Goal: Transaction & Acquisition: Purchase product/service

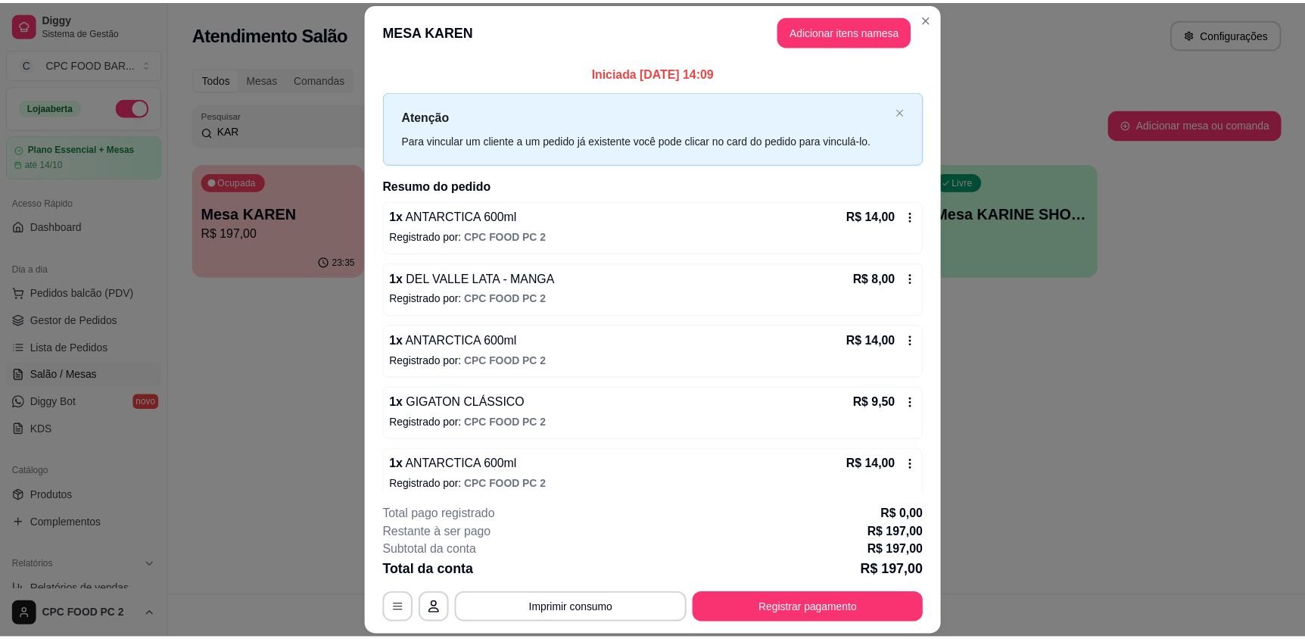
scroll to position [151, 0]
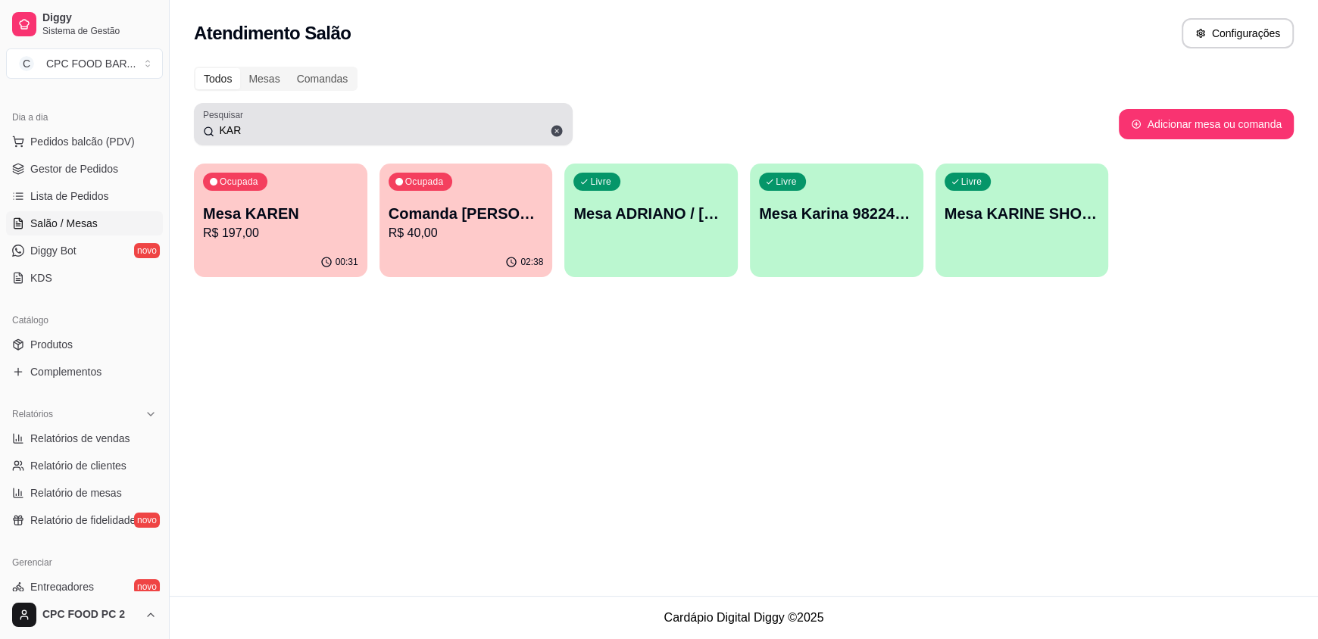
click at [560, 133] on icon at bounding box center [556, 131] width 11 height 11
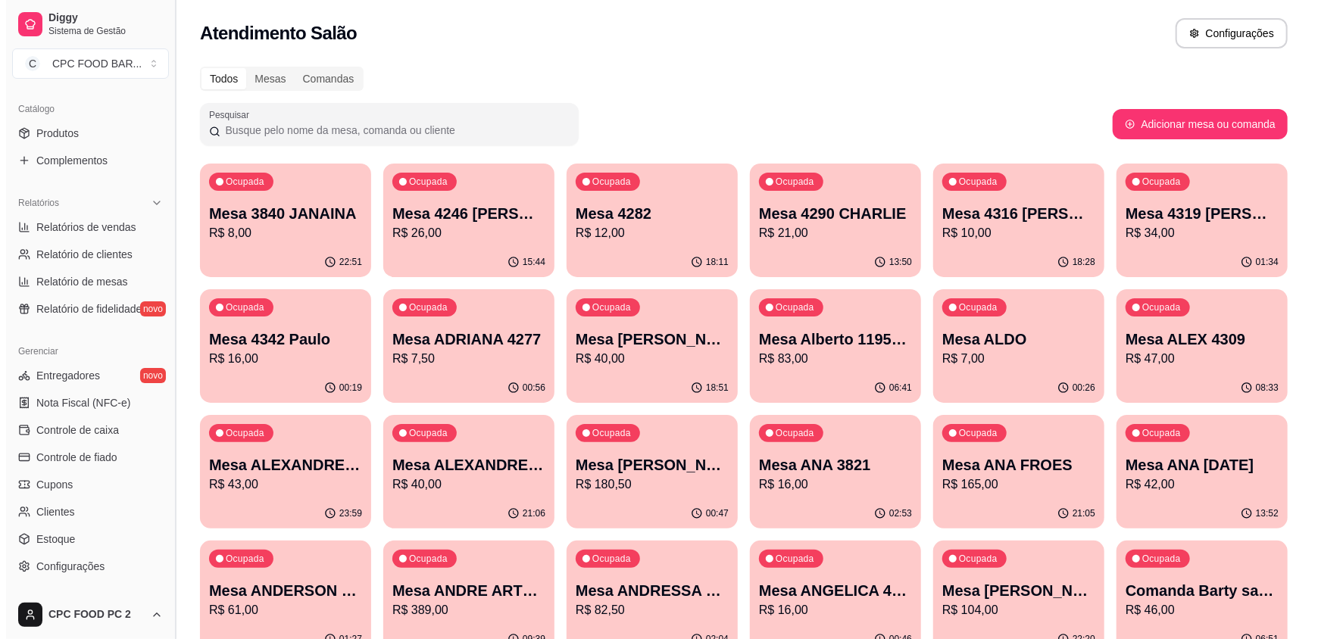
scroll to position [450, 0]
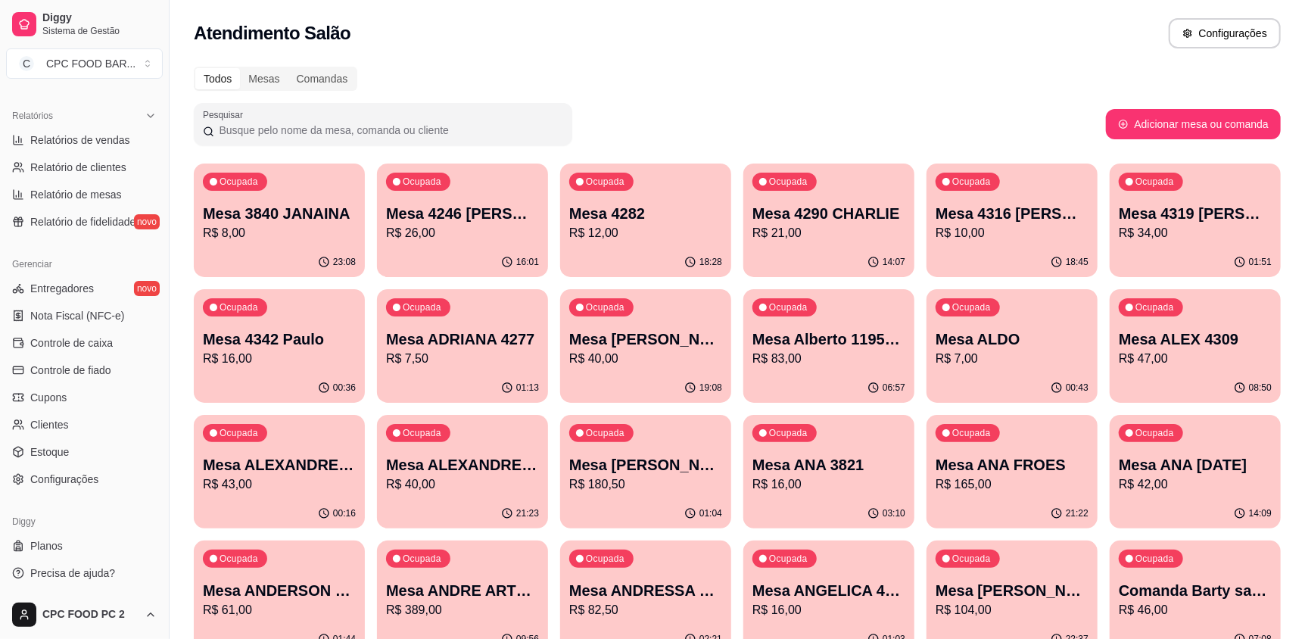
click at [262, 130] on input "Pesquisar" at bounding box center [388, 130] width 349 height 15
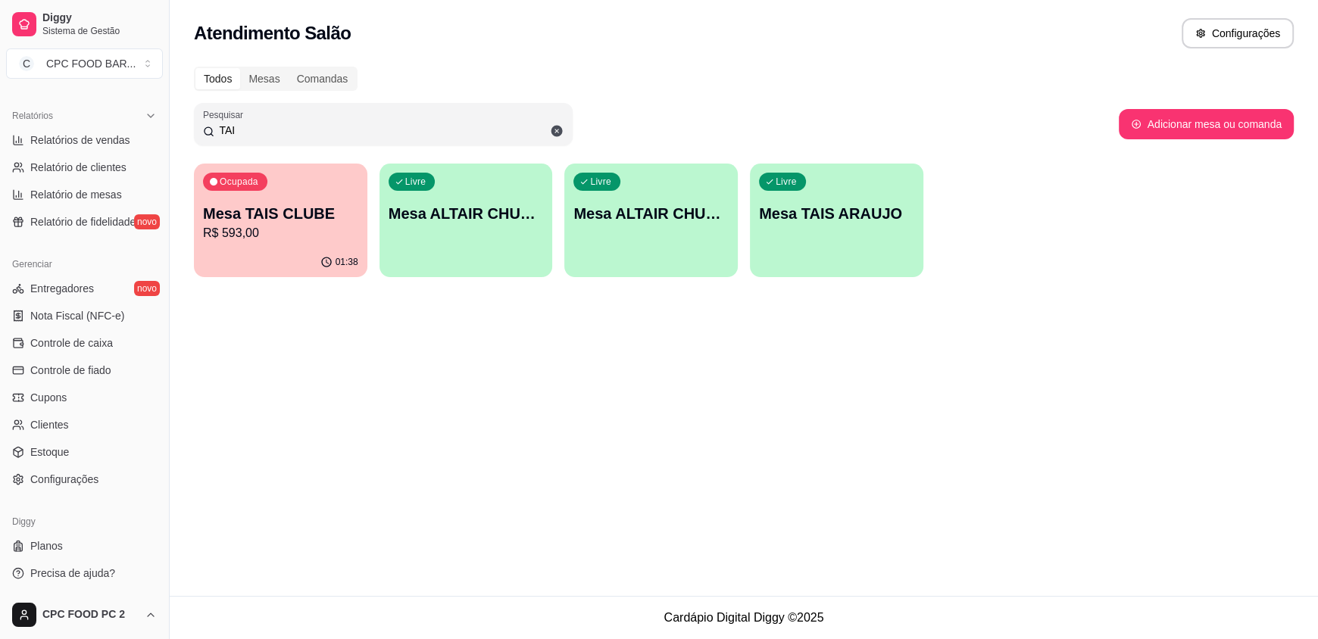
type input "TAI"
click at [269, 209] on p "Mesa TAIS CLUBE" at bounding box center [280, 213] width 155 height 21
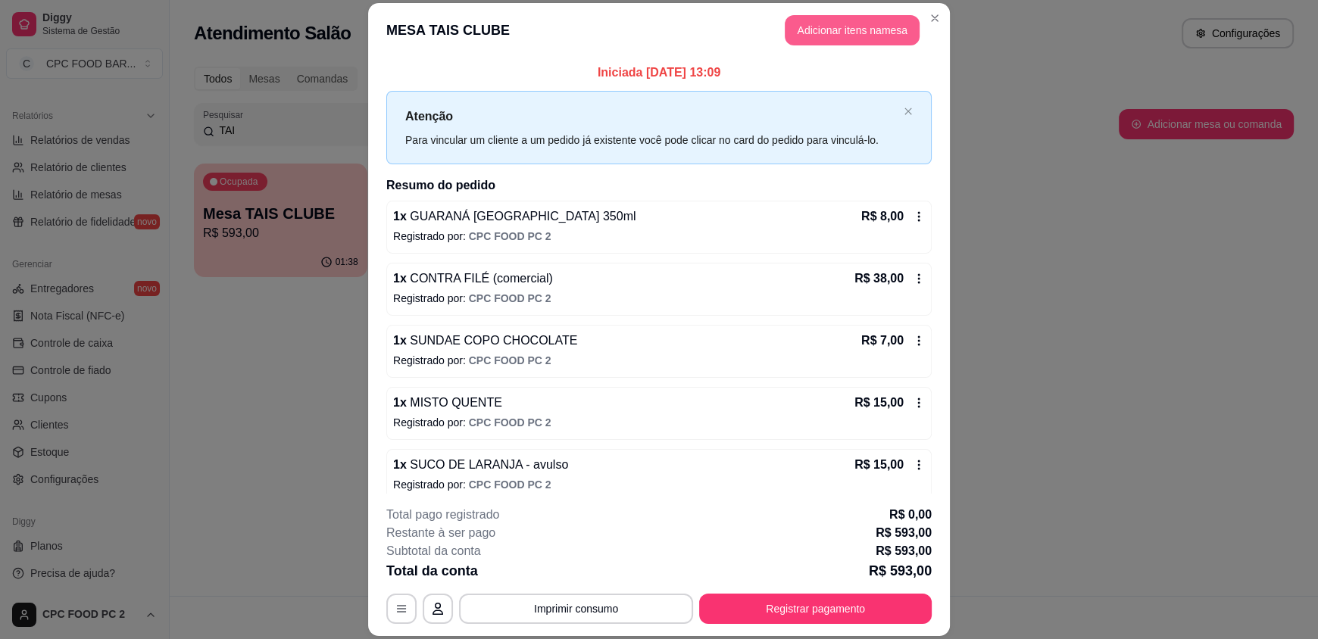
click at [850, 27] on button "Adicionar itens na mesa" at bounding box center [851, 30] width 135 height 30
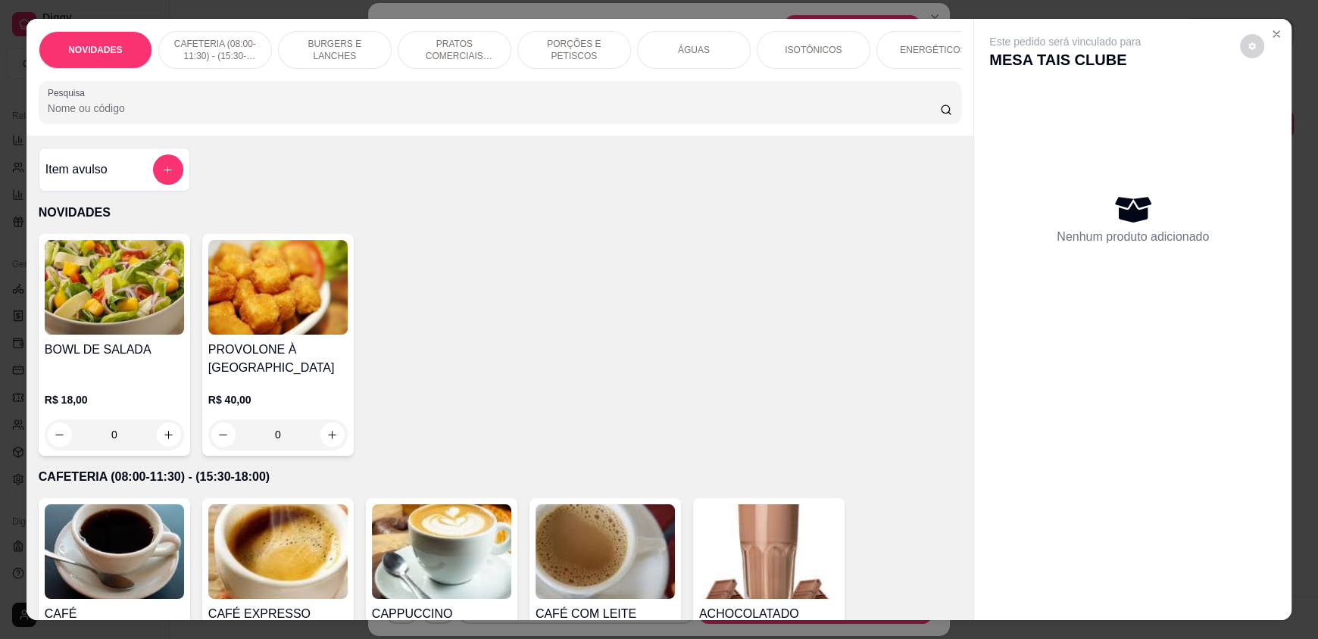
click at [596, 116] on input "Pesquisa" at bounding box center [494, 108] width 893 height 15
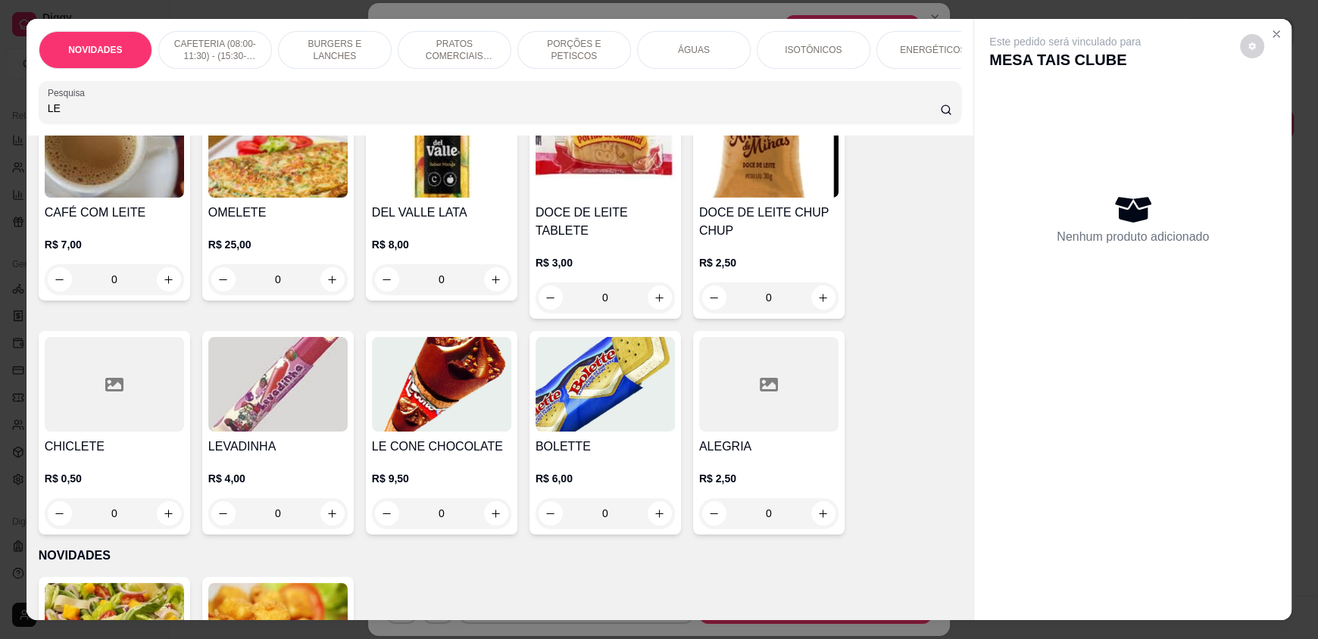
scroll to position [151, 0]
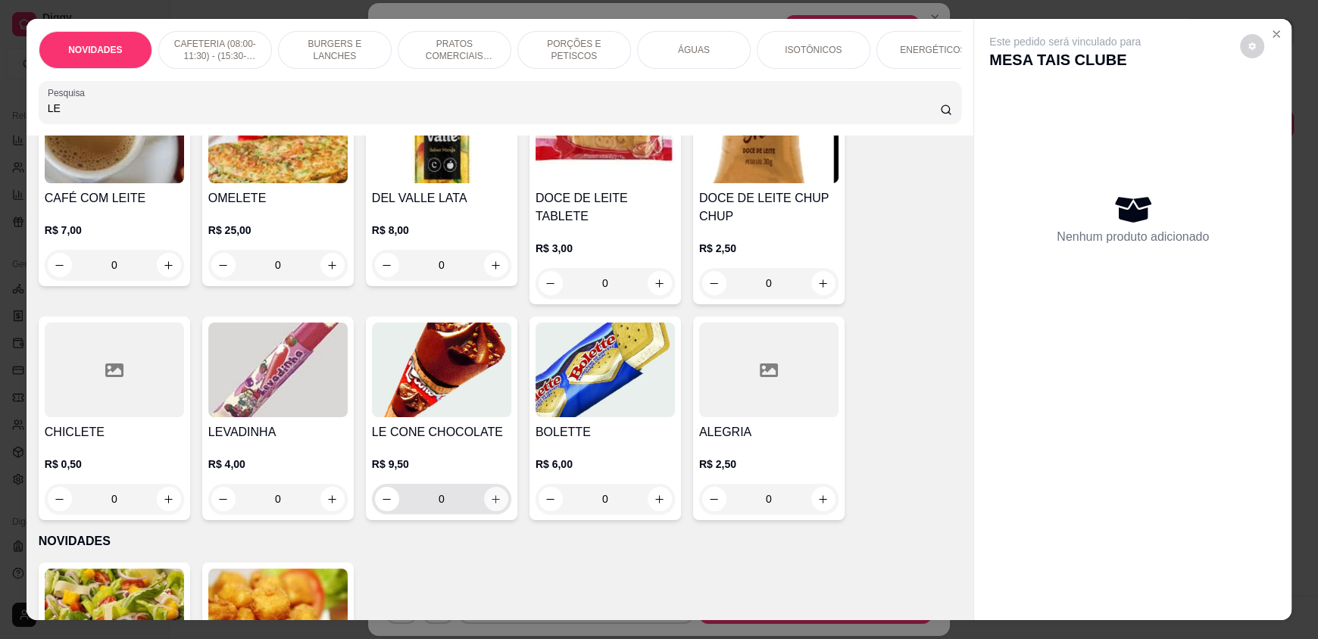
type input "LE"
click at [494, 505] on icon "increase-product-quantity" at bounding box center [496, 499] width 11 height 11
type input "1"
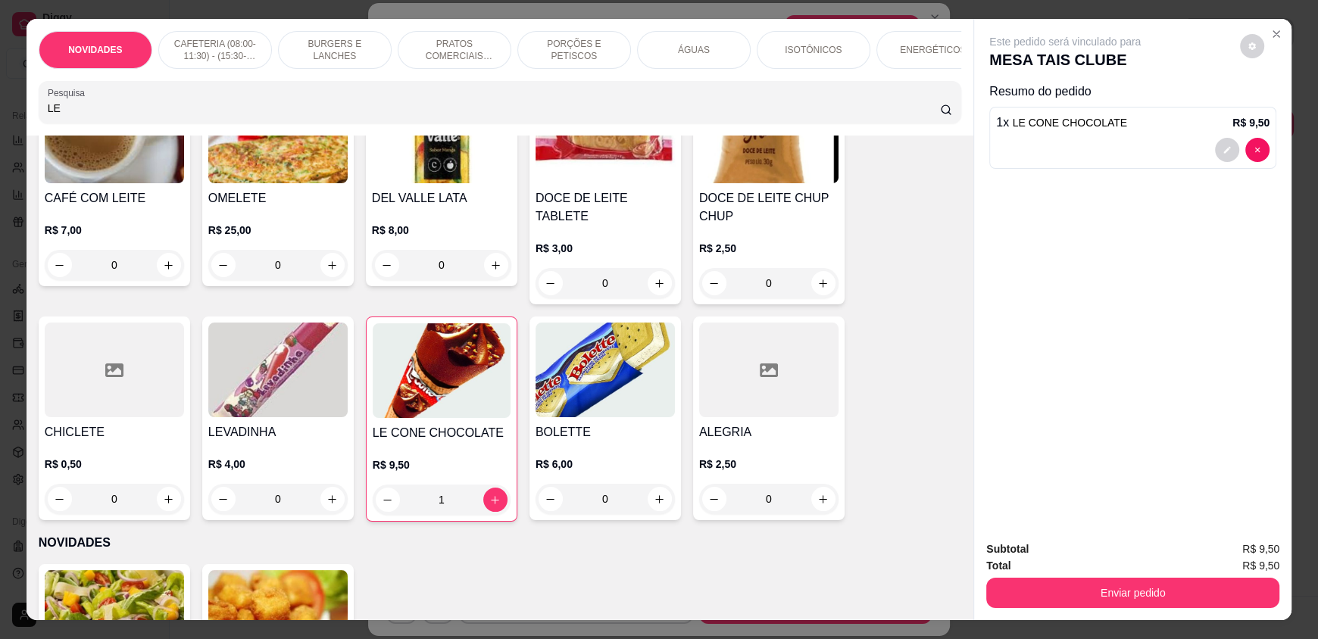
drag, startPoint x: 1127, startPoint y: 576, endPoint x: 1119, endPoint y: 585, distance: 11.3
click at [1126, 578] on div "Enviar pedido" at bounding box center [1132, 591] width 293 height 34
click at [1118, 585] on button "Enviar pedido" at bounding box center [1132, 593] width 293 height 30
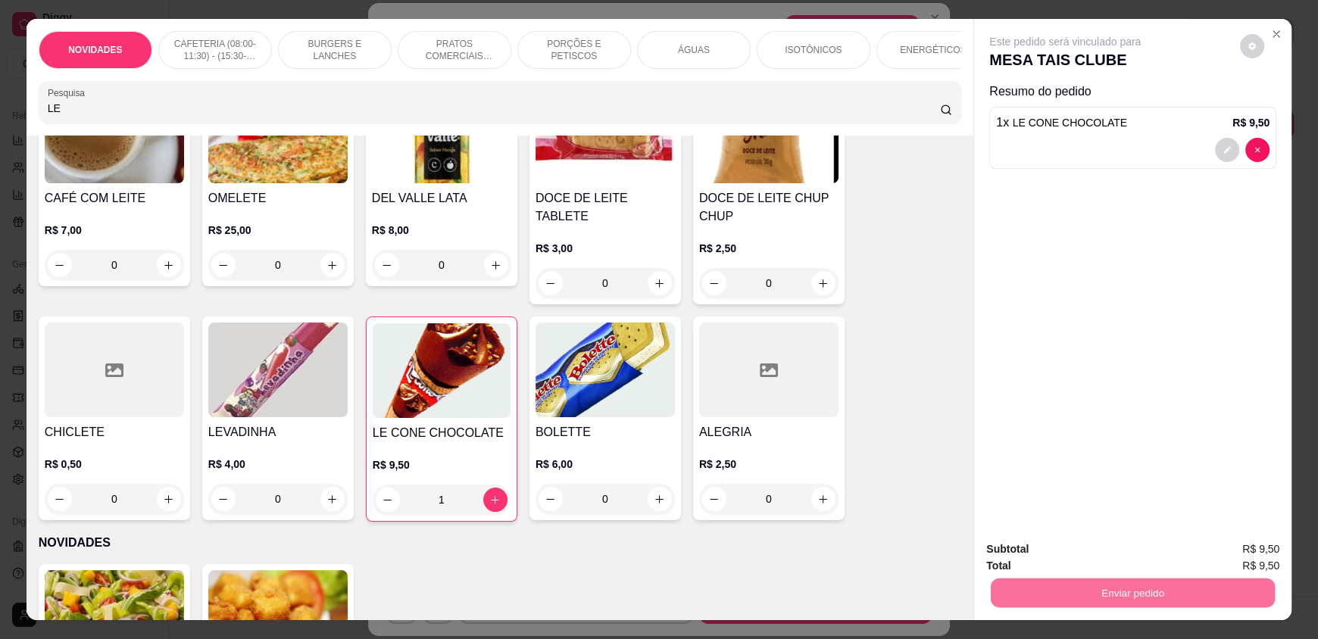
click at [1106, 560] on button "Não registrar e enviar pedido" at bounding box center [1082, 555] width 153 height 28
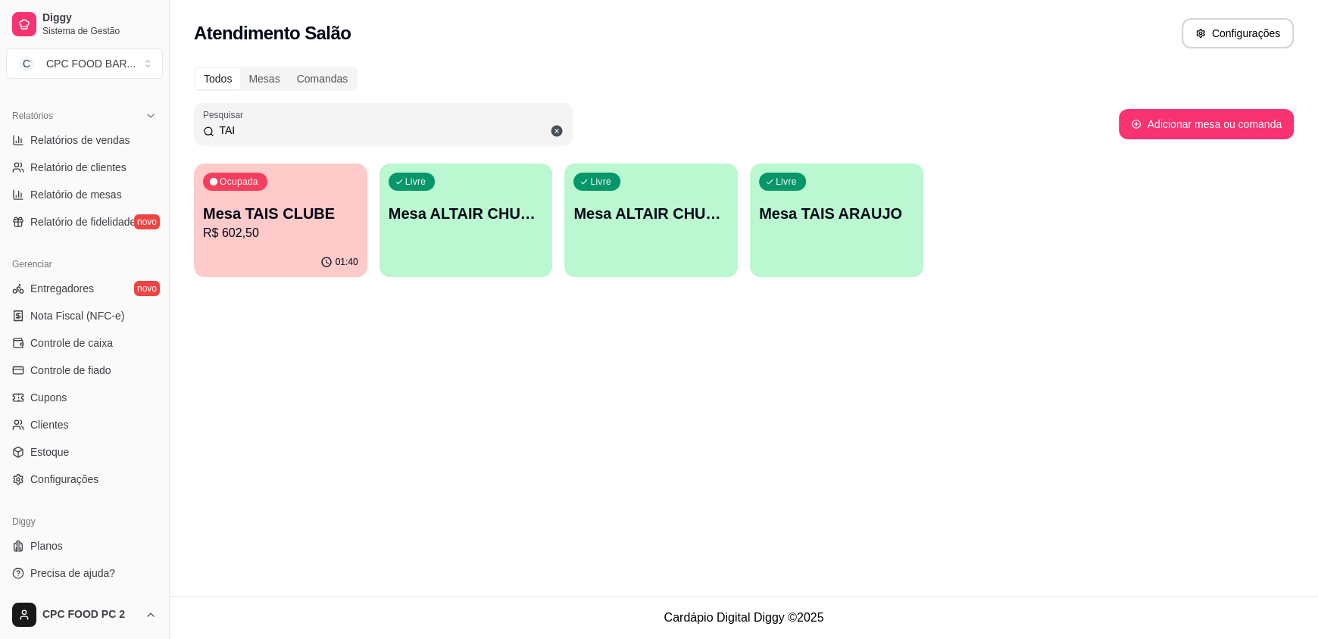
click at [271, 131] on input "TAI" at bounding box center [388, 130] width 349 height 15
click at [270, 131] on input "TAI" at bounding box center [388, 130] width 349 height 15
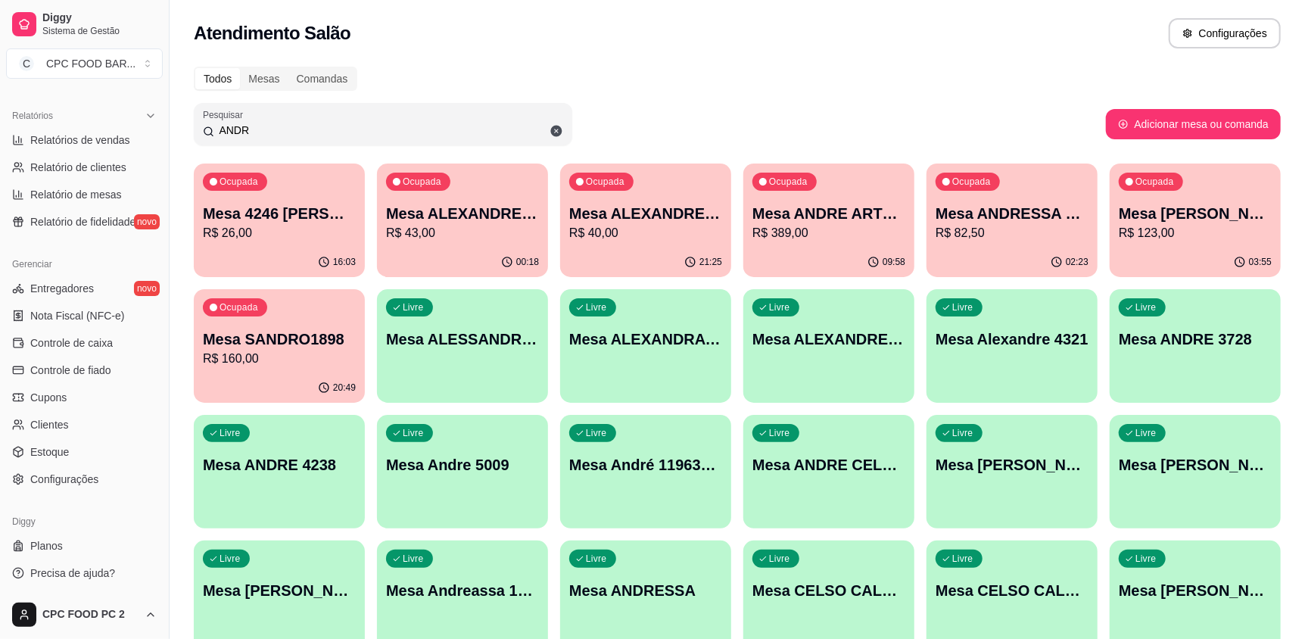
type input "ANDR"
click at [795, 214] on p "Mesa ANDRE ARTE [GEOGRAPHIC_DATA]" at bounding box center [829, 213] width 153 height 21
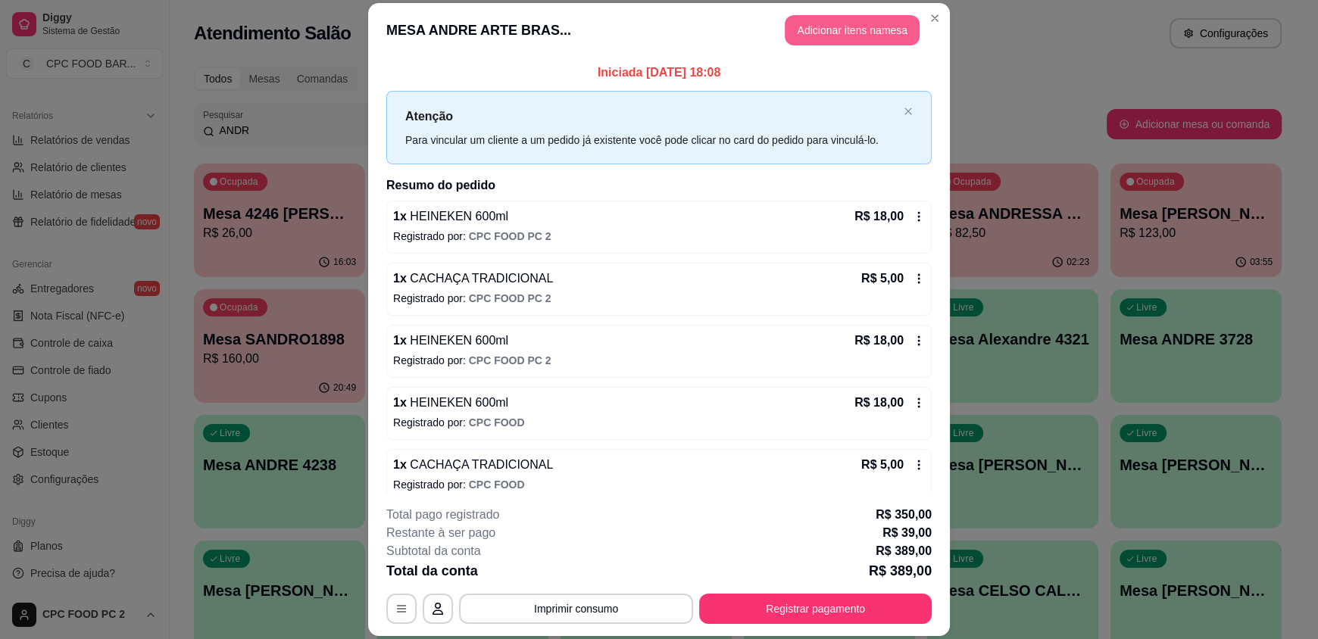
click at [831, 32] on button "Adicionar itens na mesa" at bounding box center [851, 30] width 135 height 30
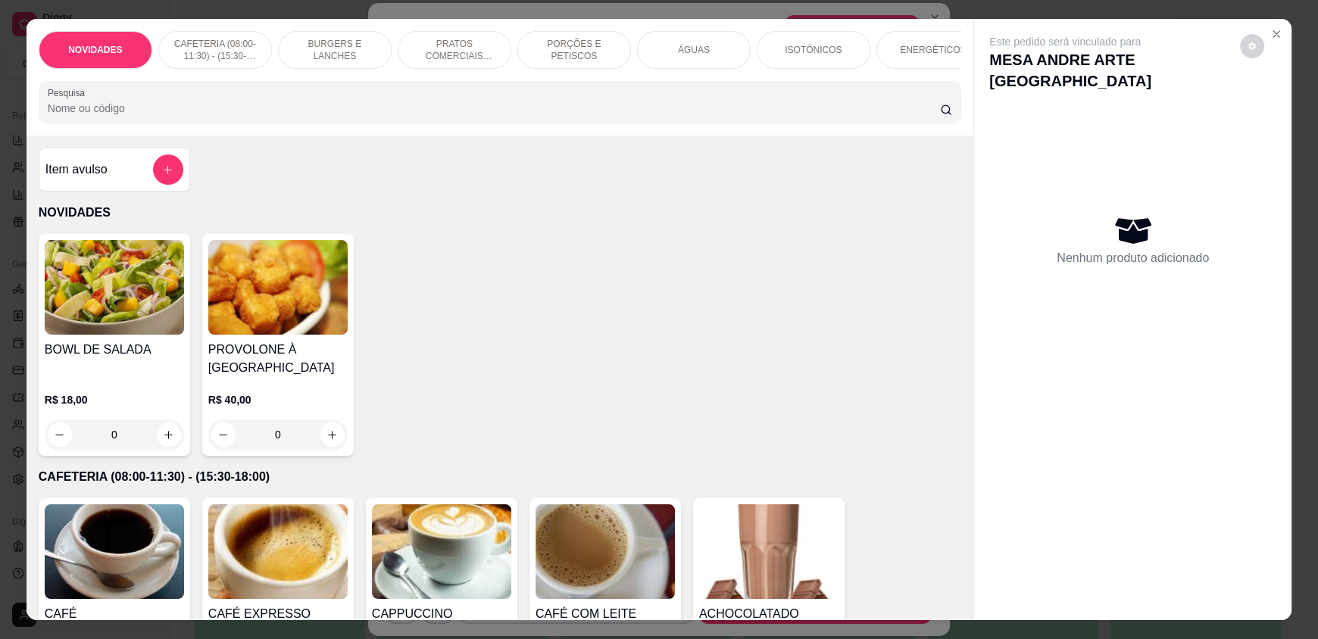
click at [265, 112] on input "Pesquisa" at bounding box center [494, 108] width 893 height 15
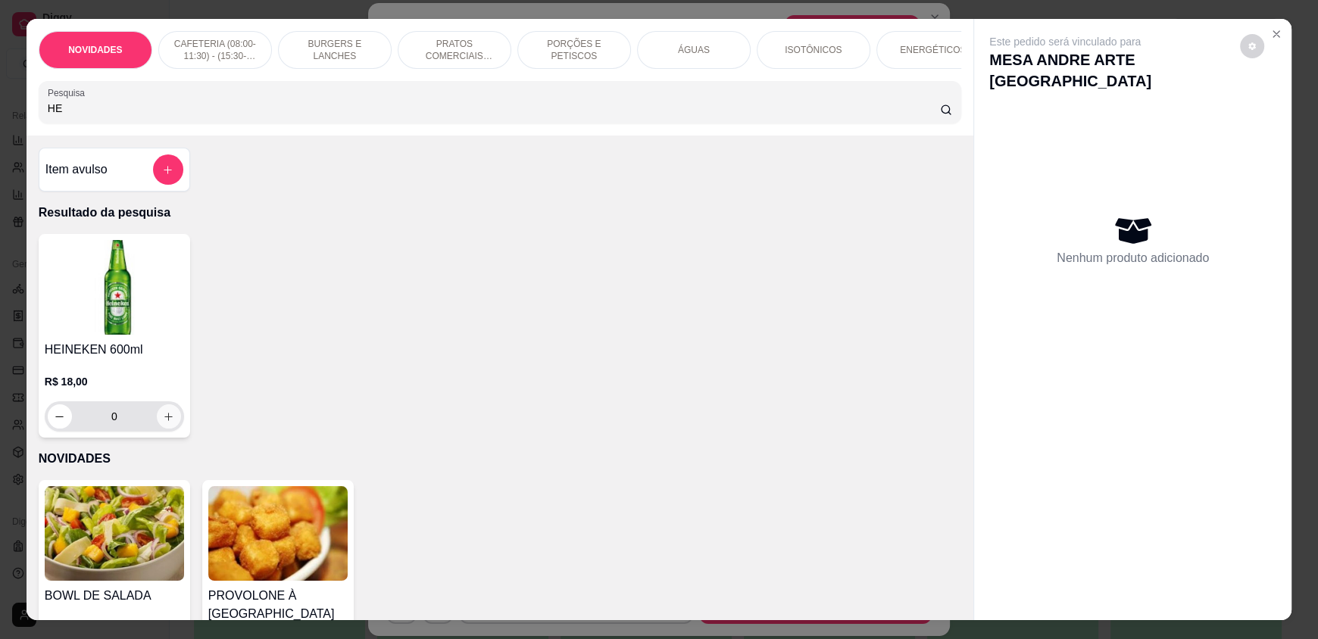
type input "HE"
click at [165, 421] on icon "increase-product-quantity" at bounding box center [169, 417] width 8 height 8
type input "1"
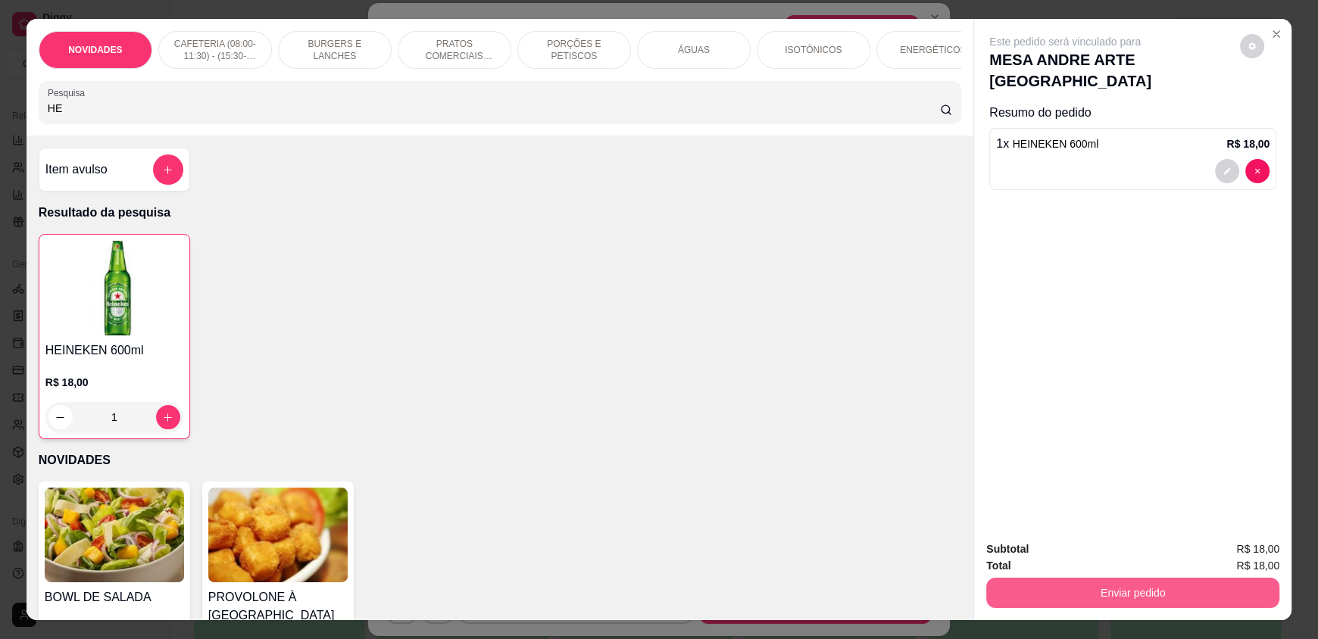
click at [1031, 581] on button "Enviar pedido" at bounding box center [1132, 593] width 293 height 30
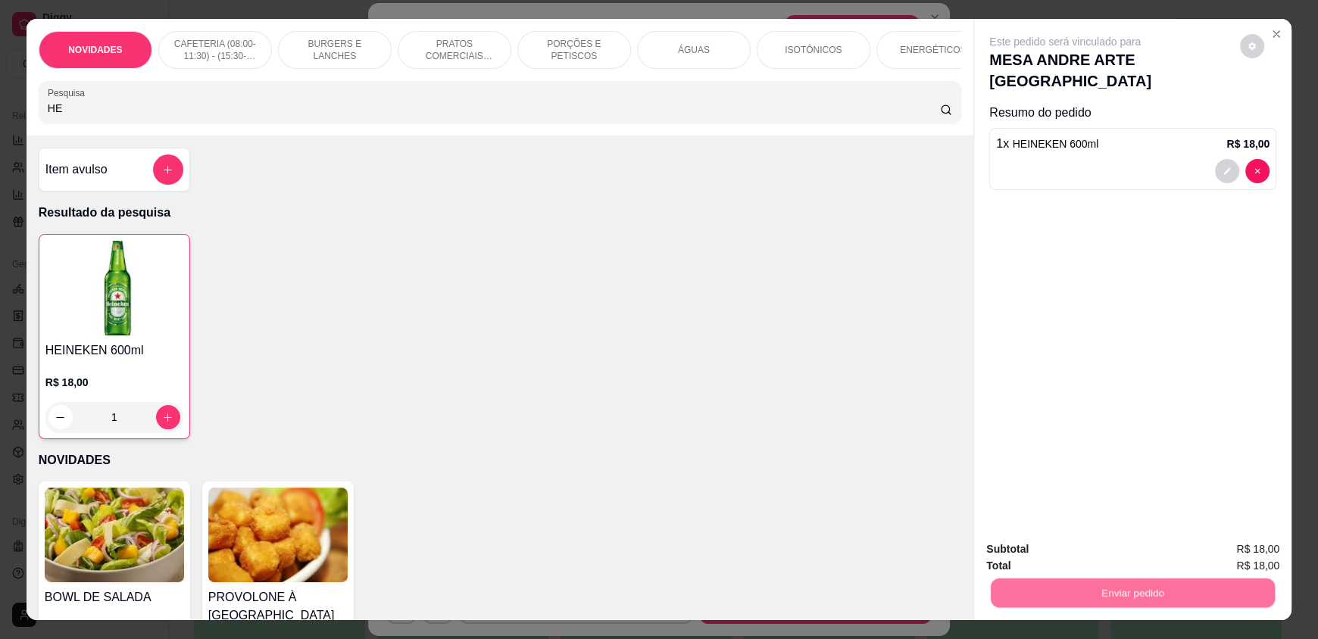
click at [1040, 557] on button "Não registrar e enviar pedido" at bounding box center [1082, 555] width 153 height 28
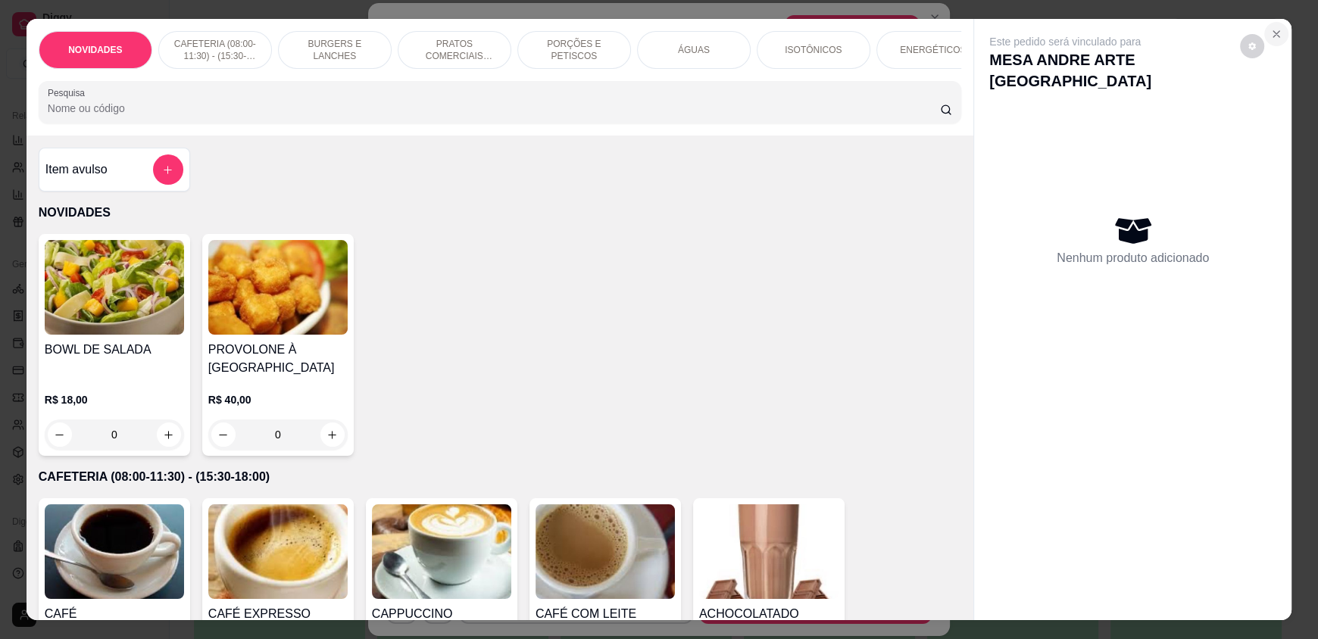
click at [1271, 29] on icon "Close" at bounding box center [1276, 34] width 12 height 12
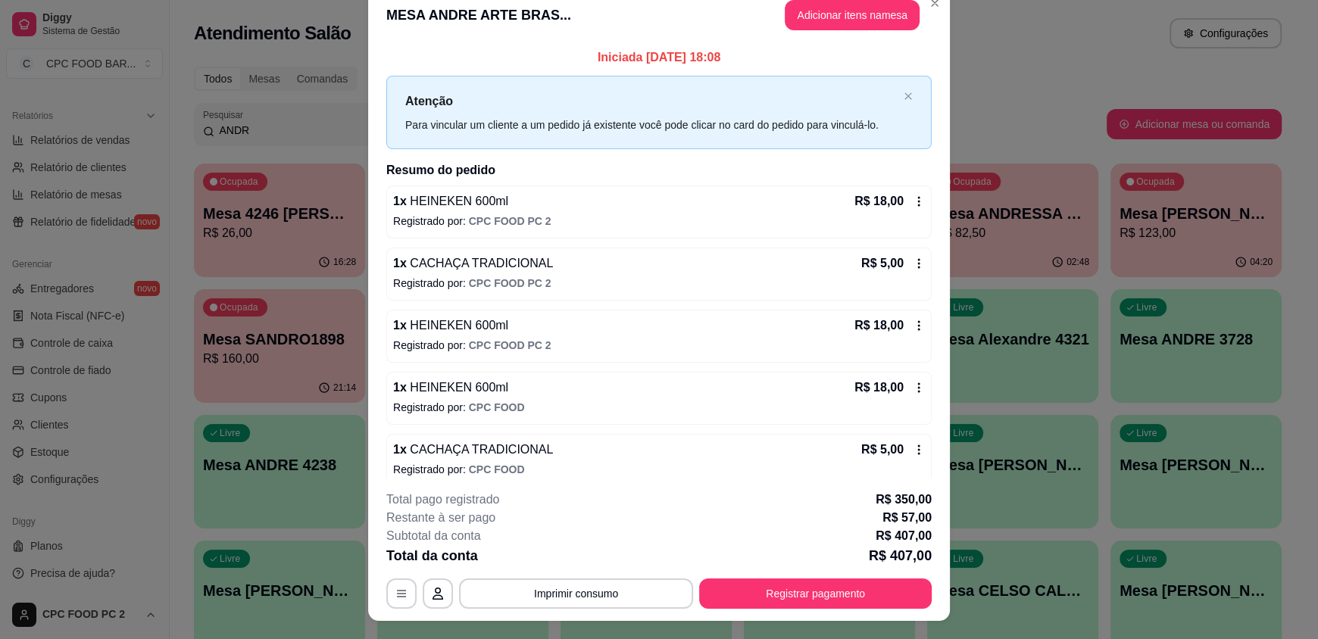
scroll to position [0, 0]
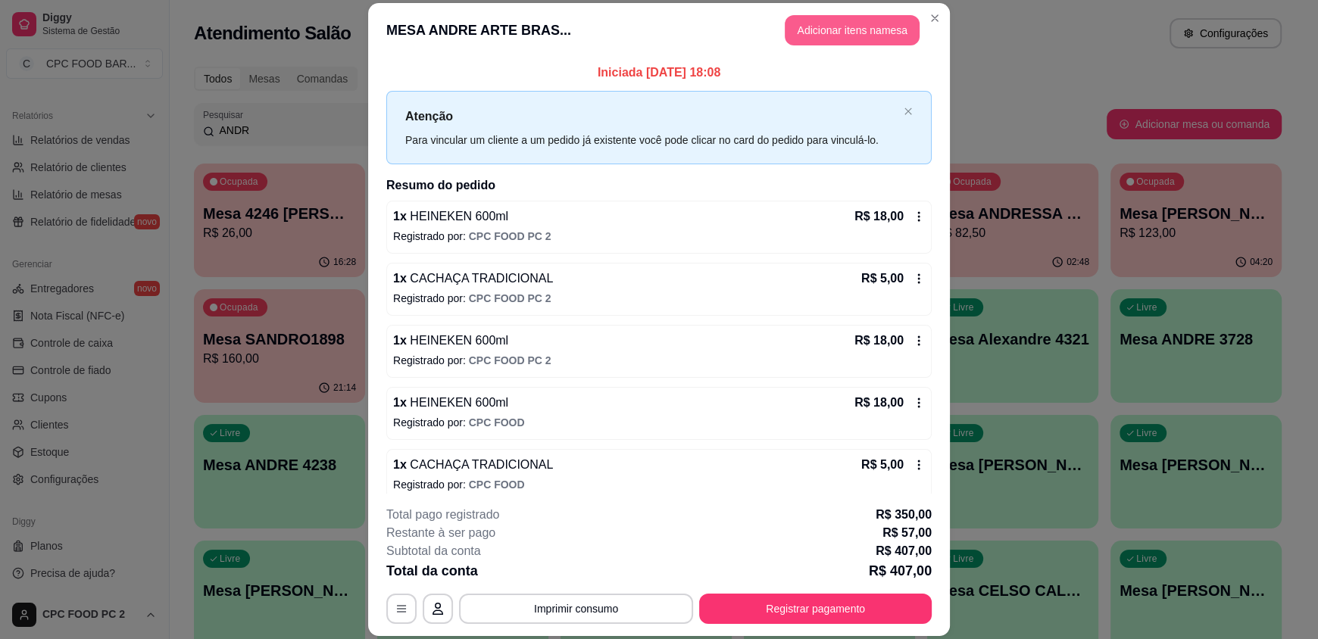
click at [850, 30] on button "Adicionar itens na mesa" at bounding box center [851, 30] width 135 height 30
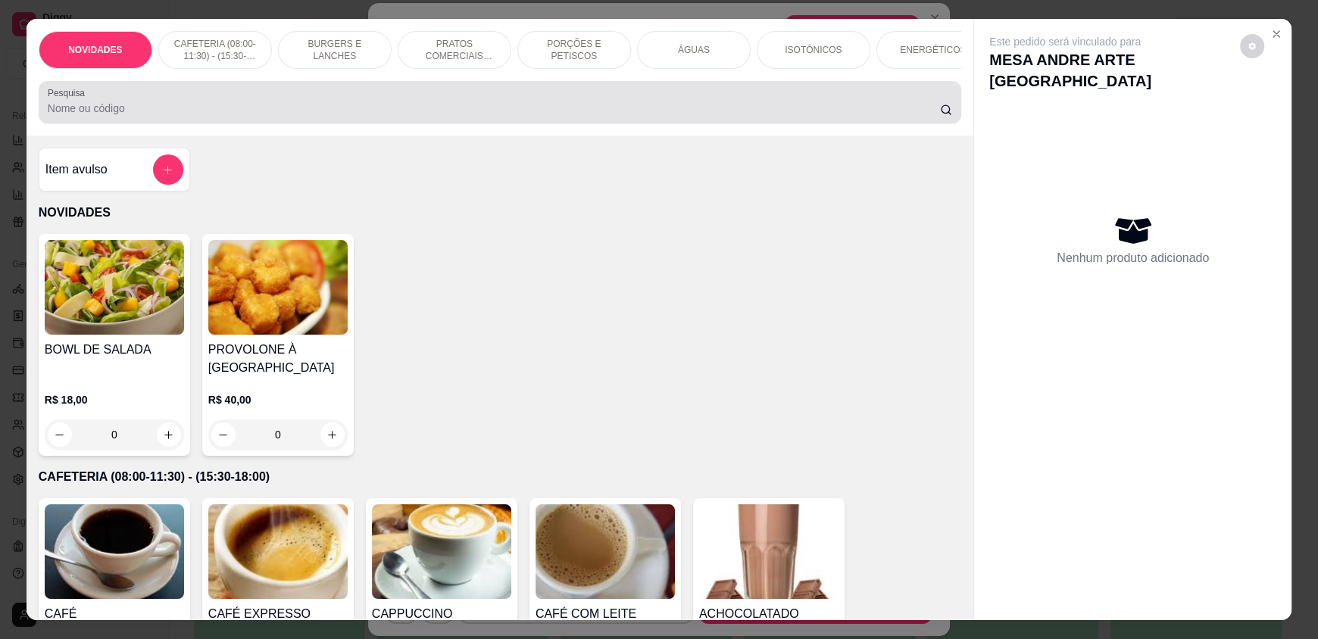
click at [650, 114] on input "Pesquisa" at bounding box center [494, 108] width 893 height 15
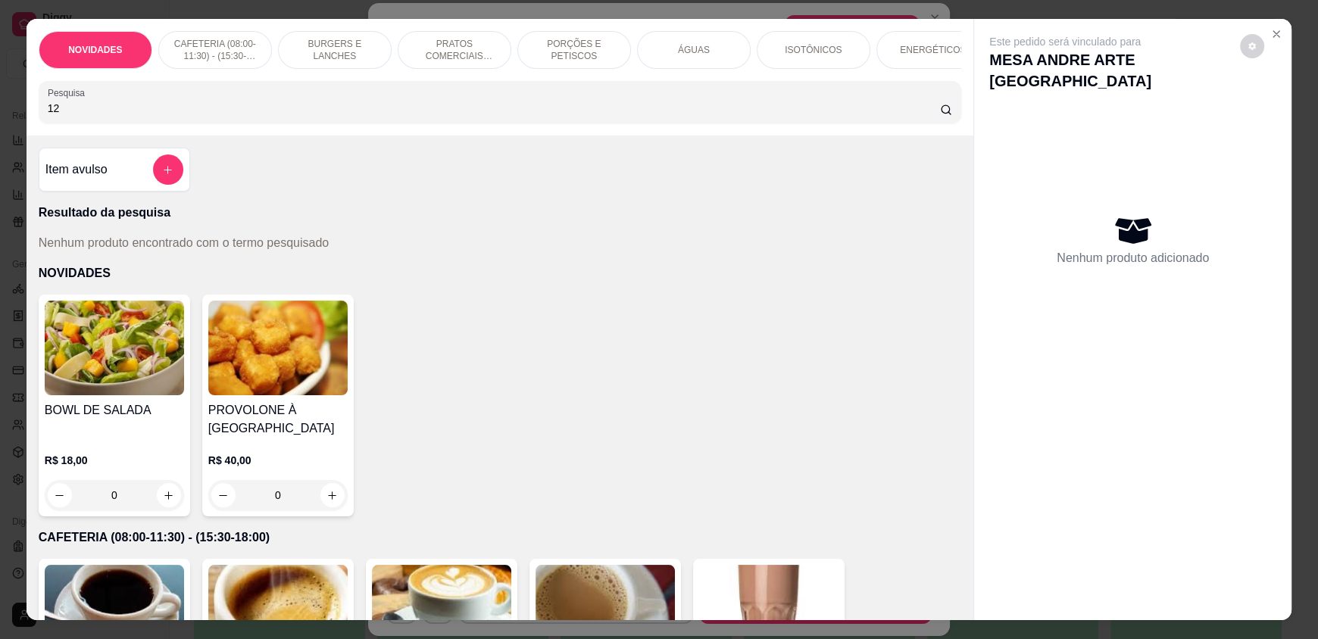
type input "1"
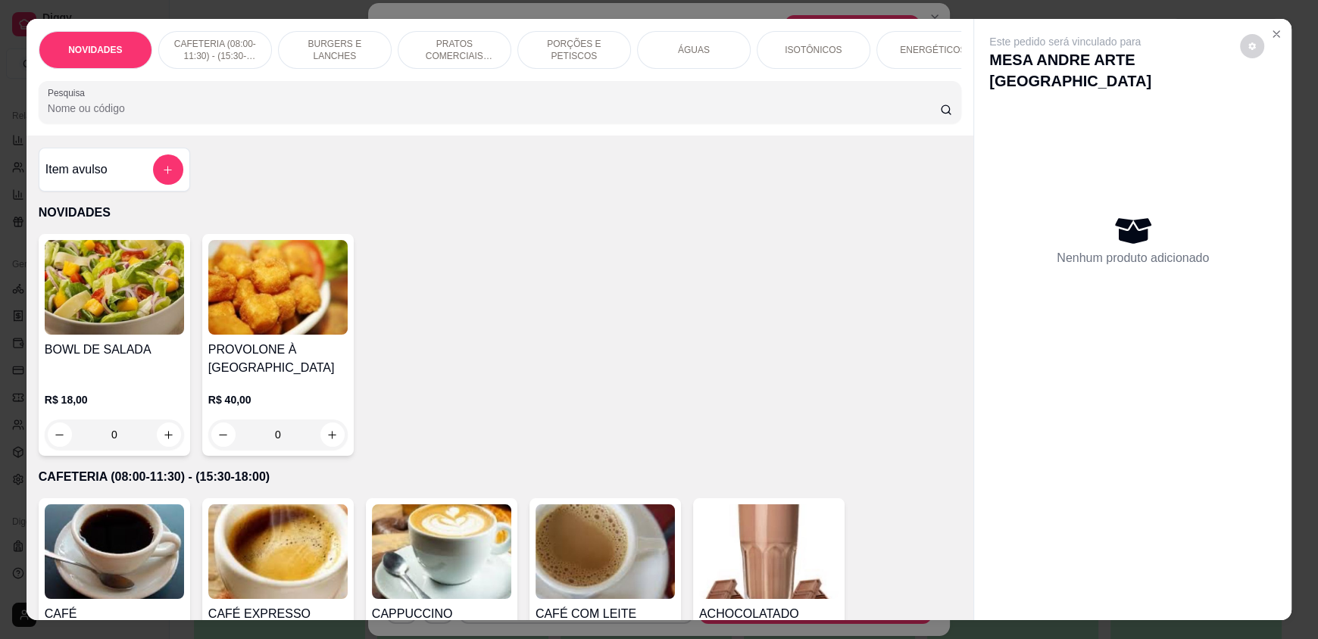
click at [448, 112] on input "Pesquisa" at bounding box center [494, 108] width 893 height 15
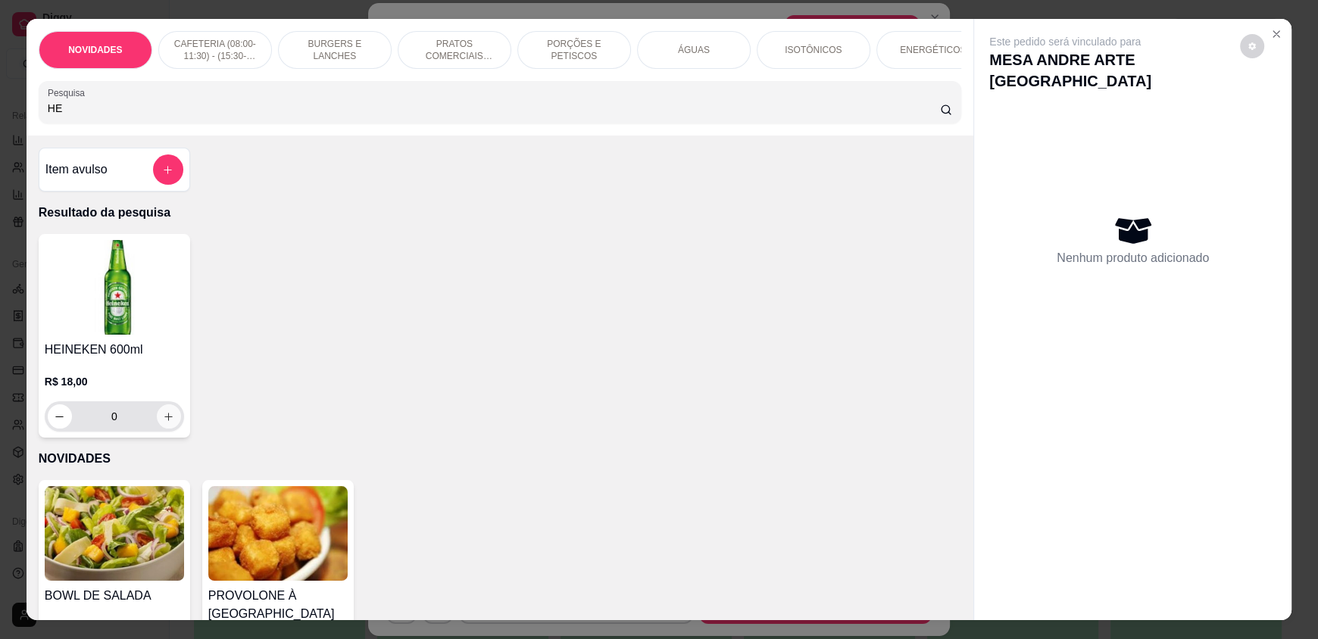
type input "HE"
click at [164, 423] on icon "increase-product-quantity" at bounding box center [169, 416] width 11 height 11
type input "1"
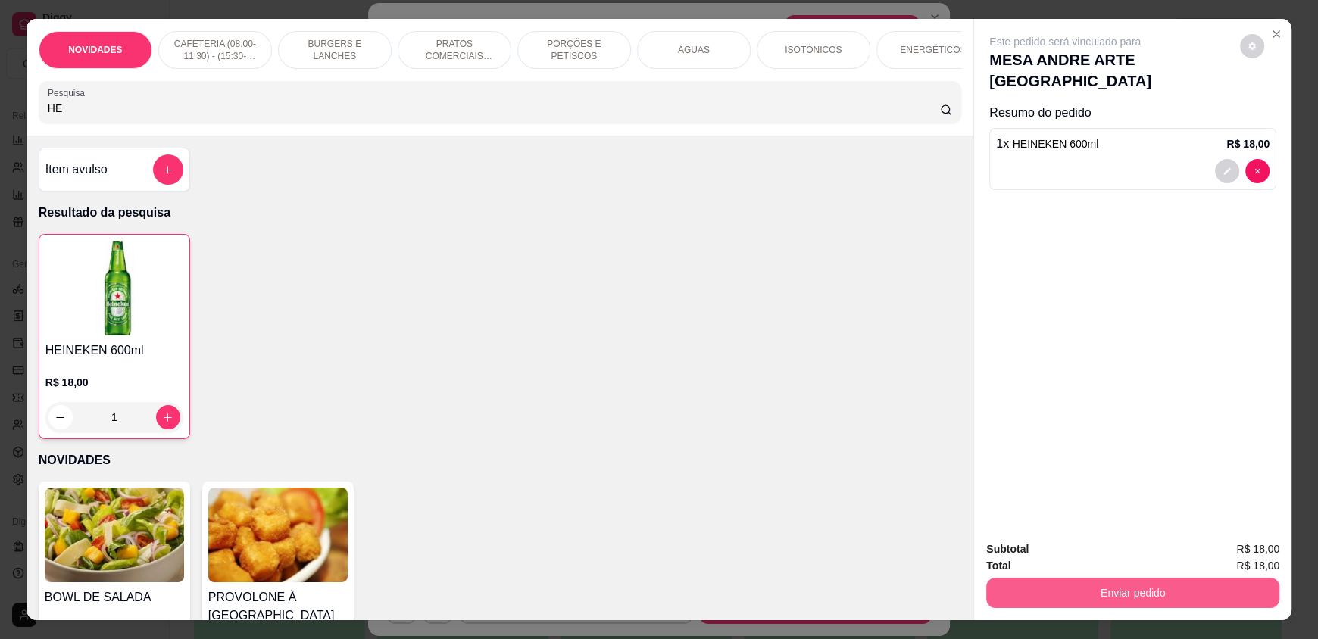
click at [1019, 590] on button "Enviar pedido" at bounding box center [1132, 593] width 293 height 30
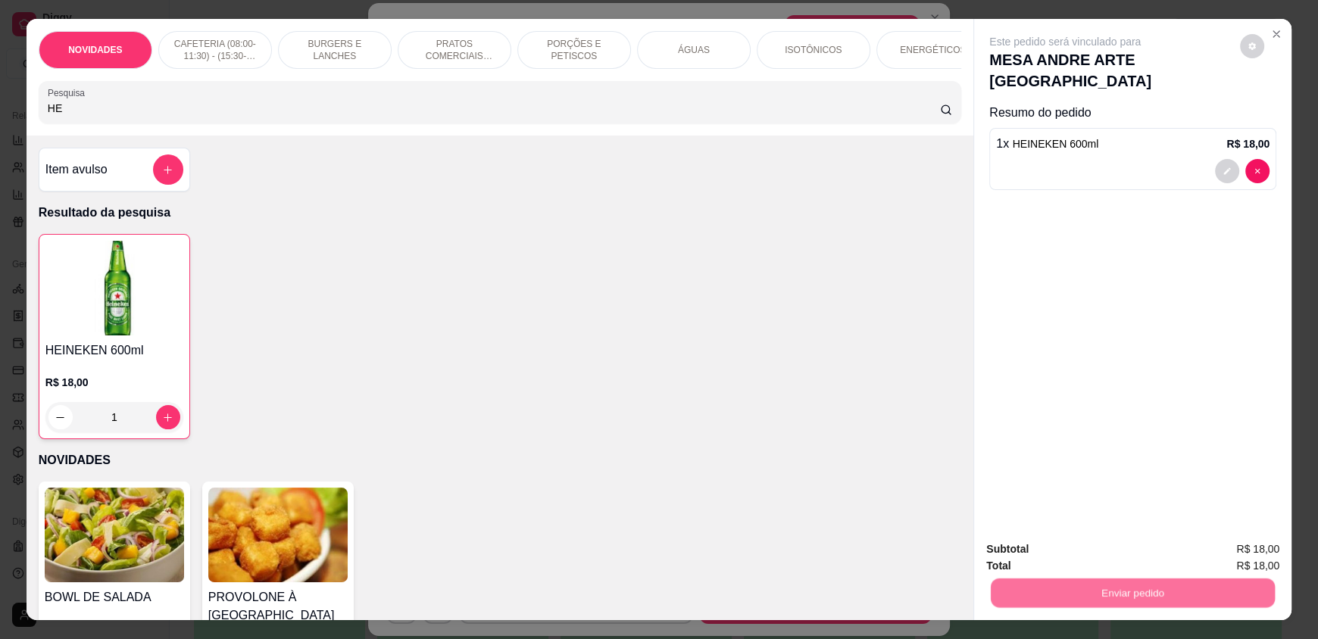
click at [1044, 559] on button "Não registrar e enviar pedido" at bounding box center [1081, 555] width 157 height 29
